Goal: Browse casually

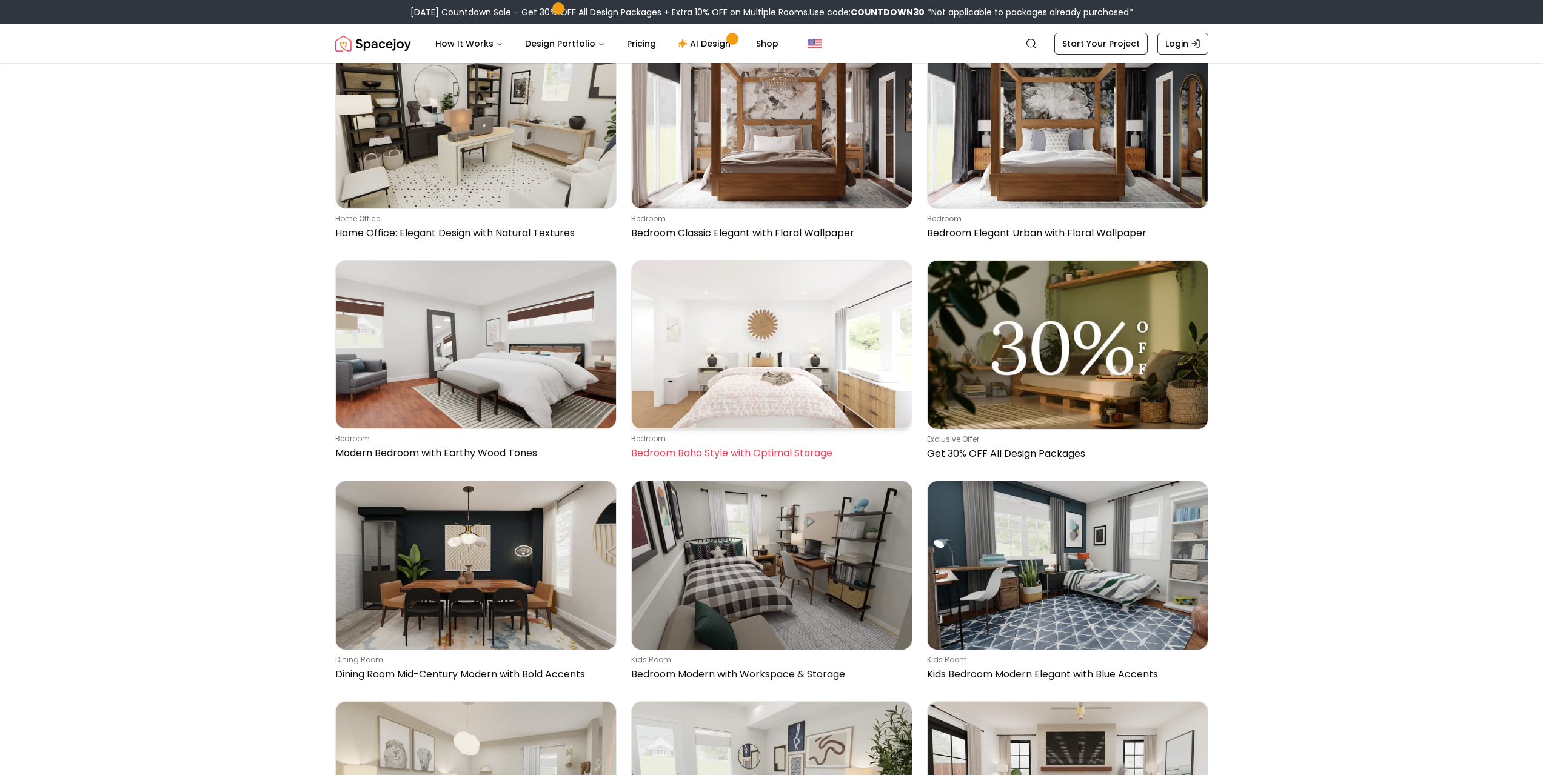
click at [875, 401] on img at bounding box center [772, 345] width 280 height 168
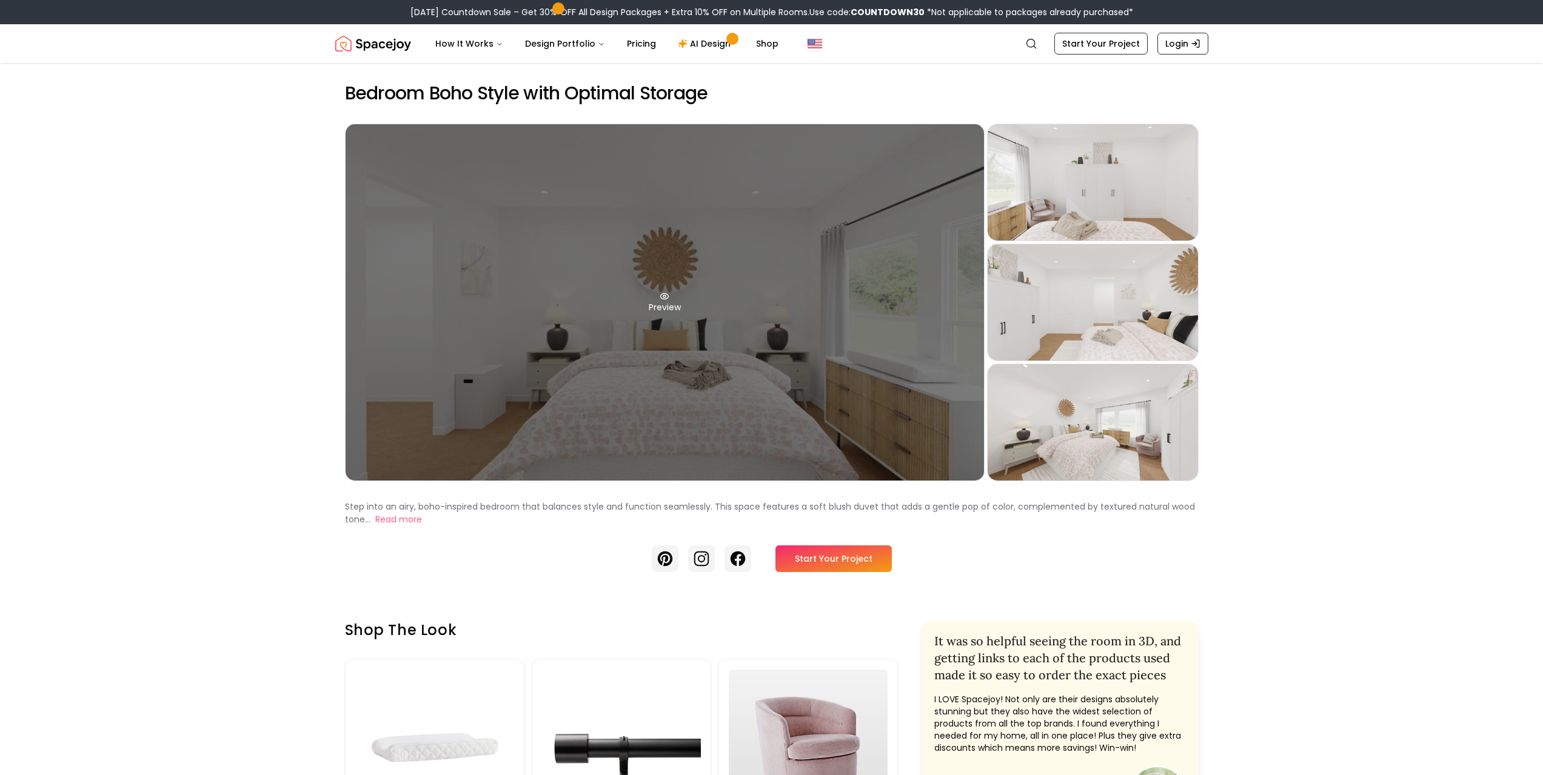
click at [886, 344] on div "Preview" at bounding box center [664, 302] width 638 height 356
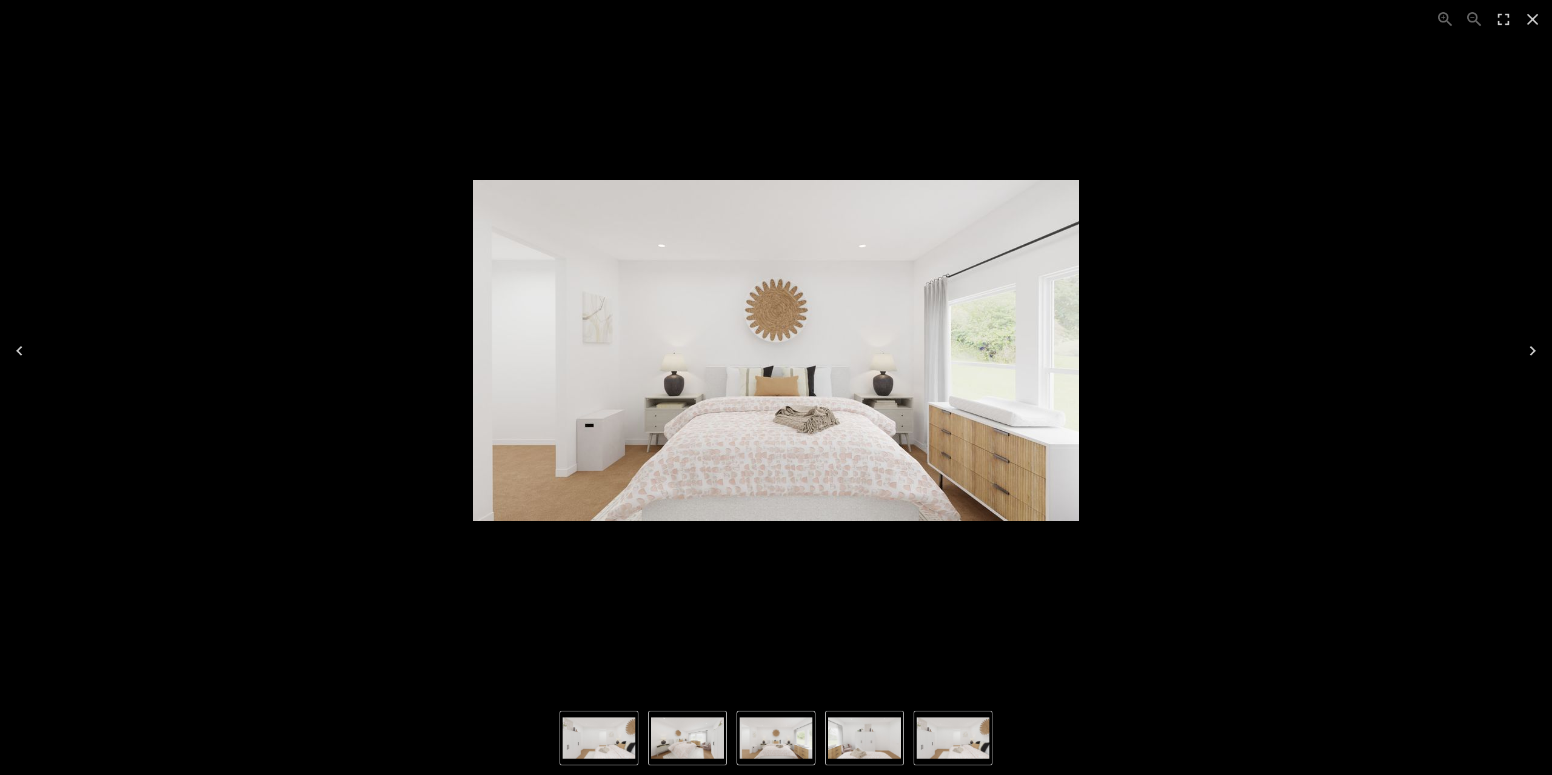
click at [1532, 350] on icon "Next" at bounding box center [1532, 350] width 19 height 19
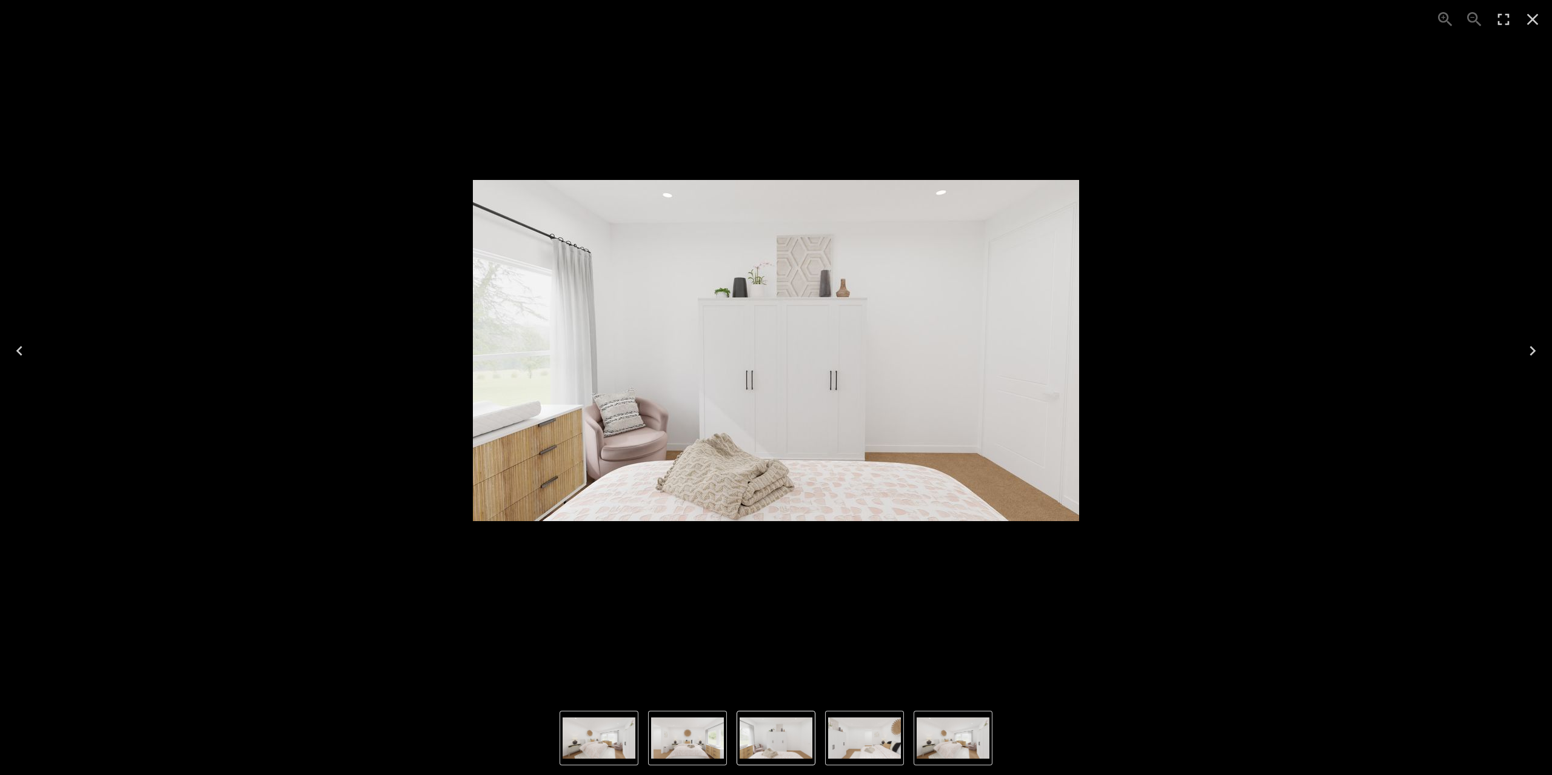
click at [1532, 350] on icon "Next" at bounding box center [1532, 350] width 19 height 19
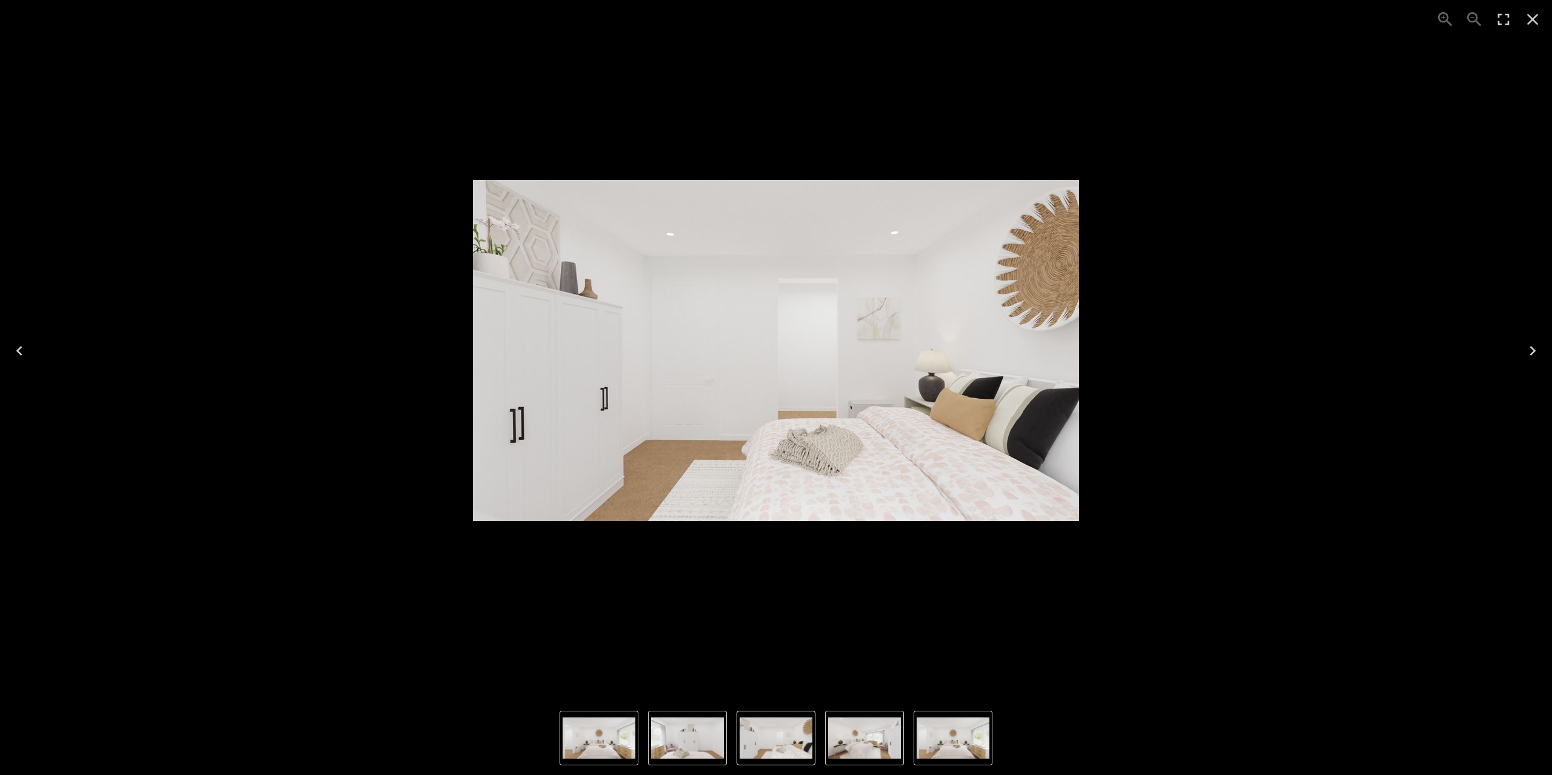
click at [1532, 350] on icon "Next" at bounding box center [1532, 350] width 19 height 19
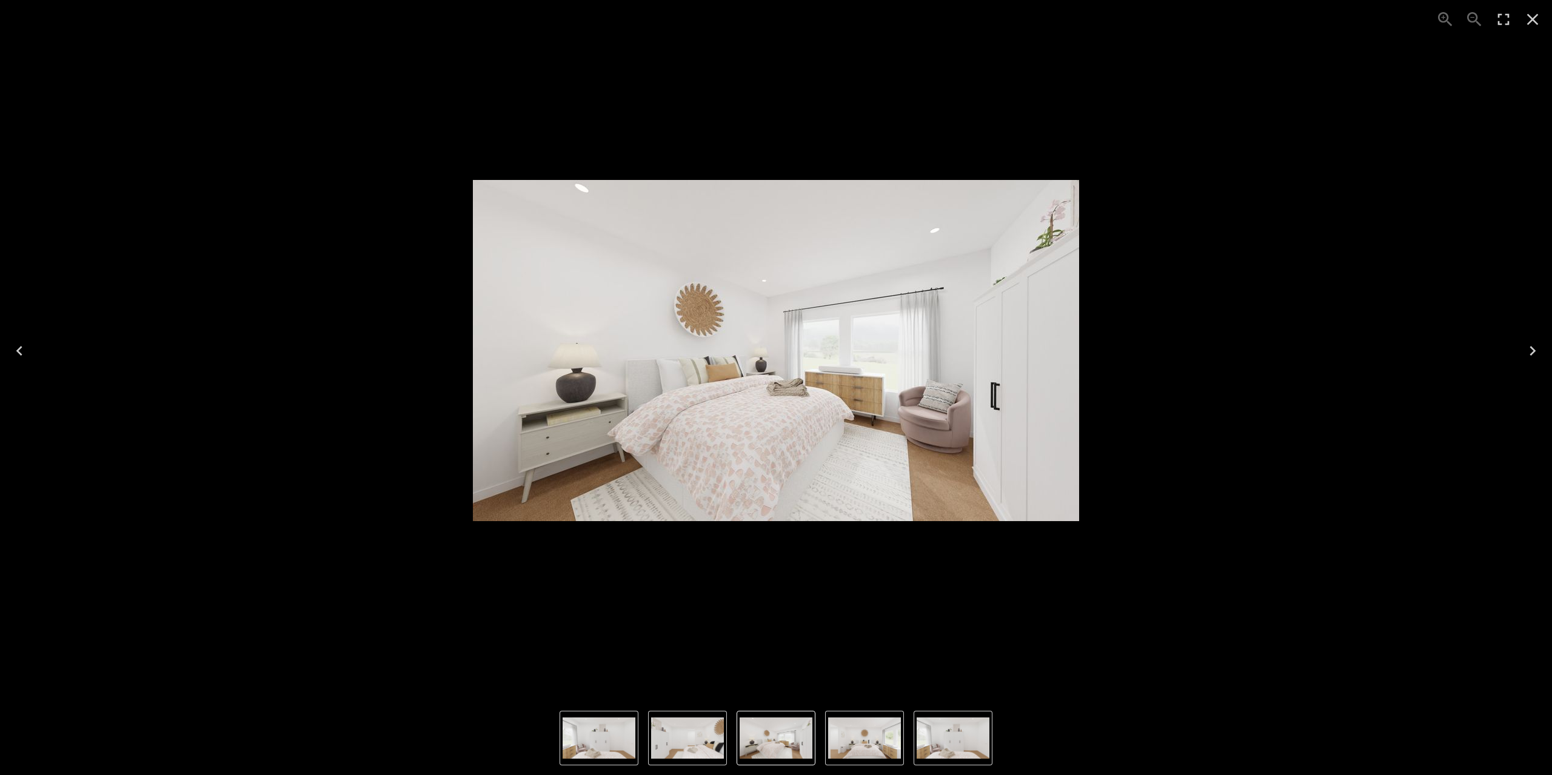
click at [1530, 17] on icon "Close" at bounding box center [1533, 20] width 12 height 12
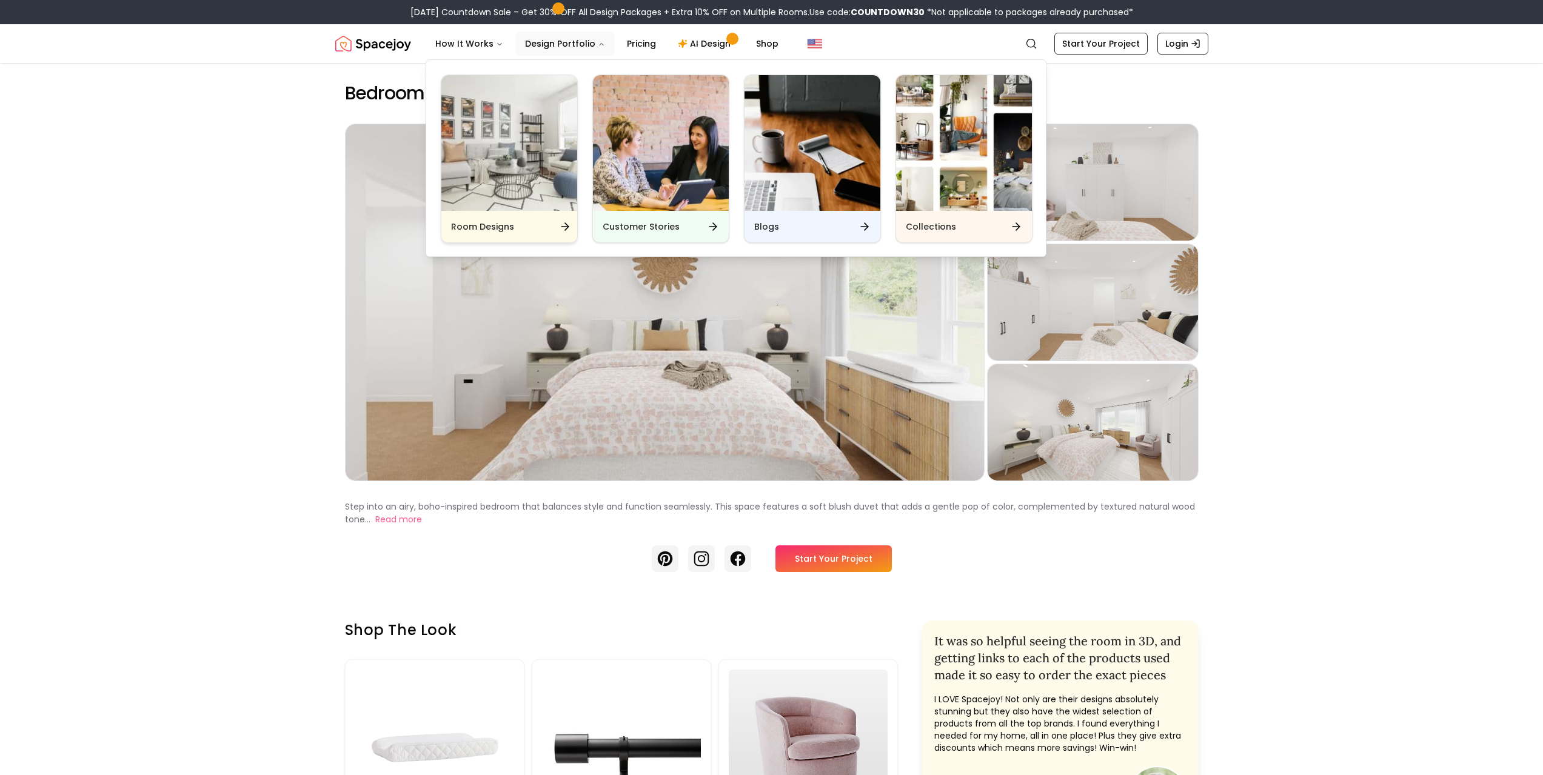
click at [515, 154] on img "Main" at bounding box center [509, 143] width 136 height 136
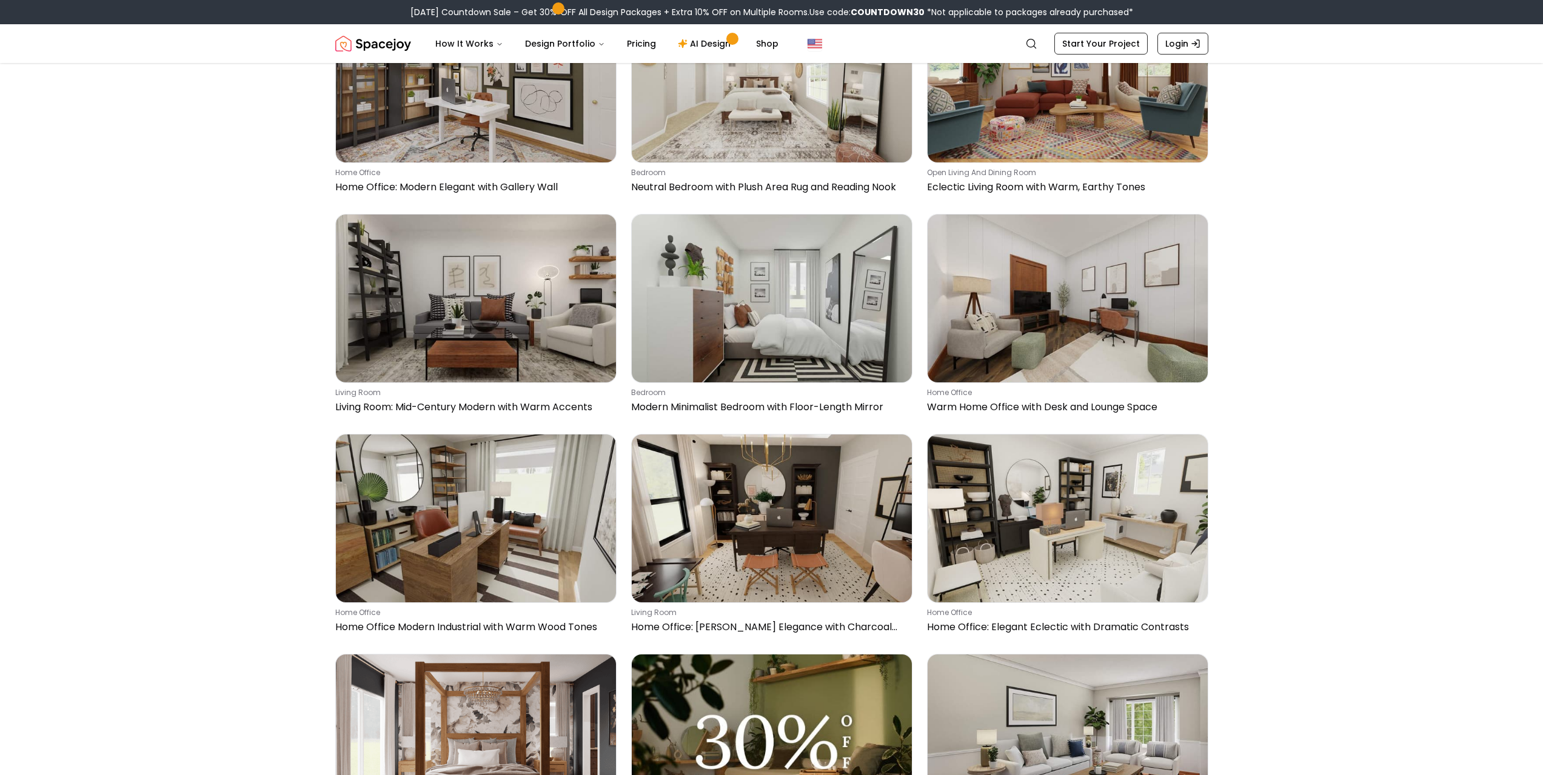
scroll to position [970, 0]
